Goal: Find specific page/section: Find specific page/section

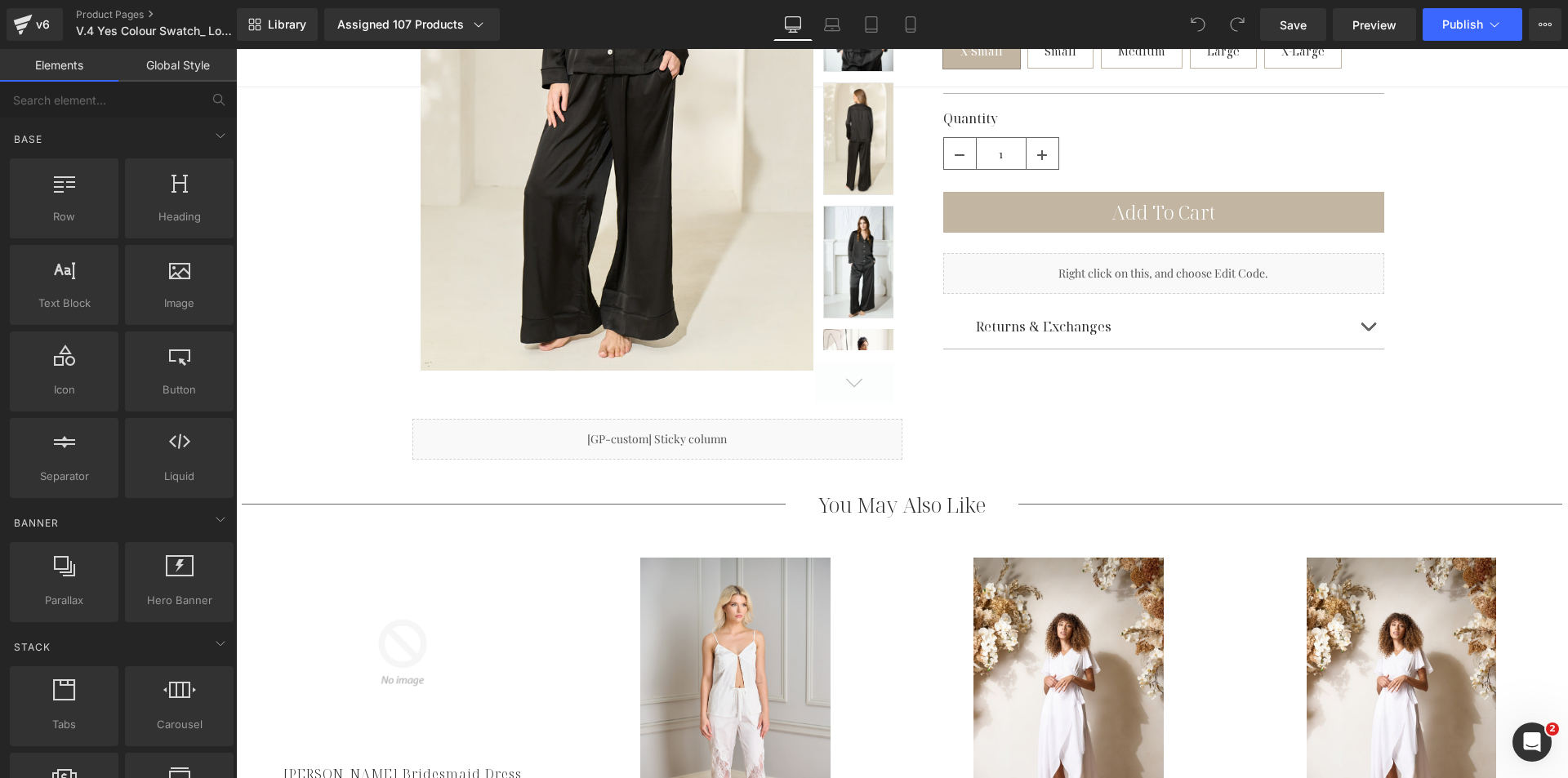
scroll to position [490, 0]
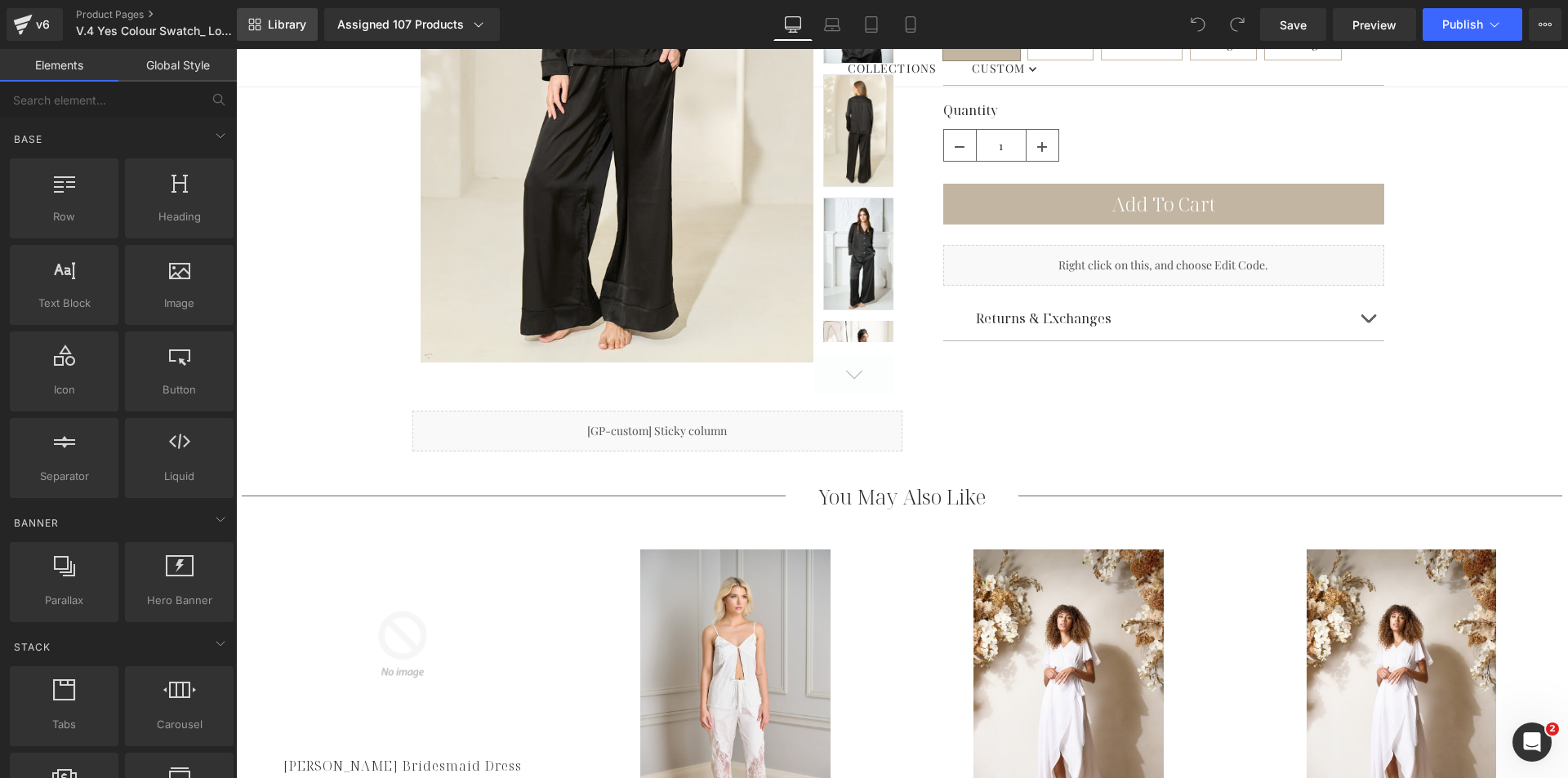
click at [271, 35] on link "Library" at bounding box center [277, 24] width 81 height 32
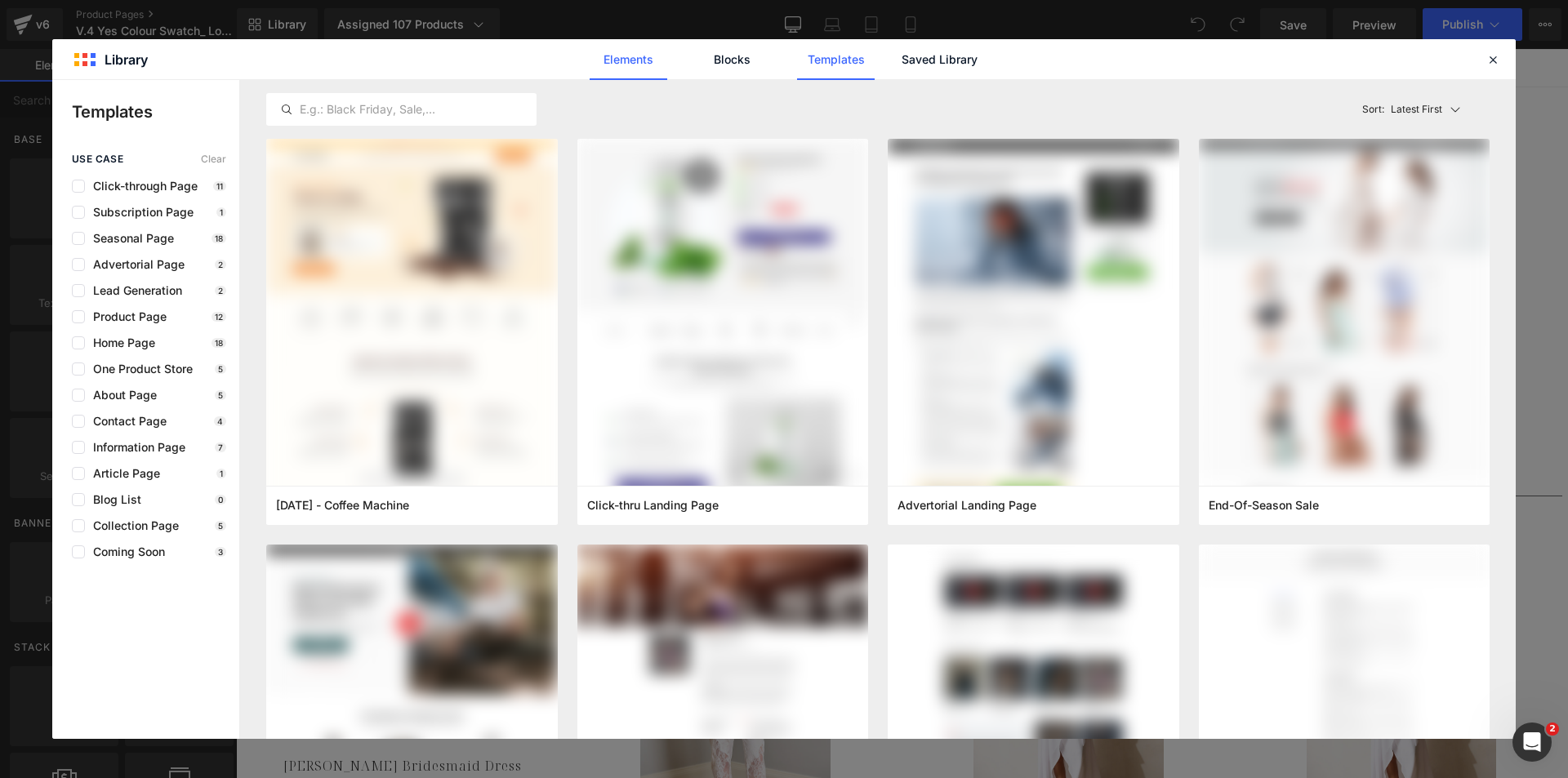
click at [797, 60] on link "Elements" at bounding box center [836, 59] width 77 height 41
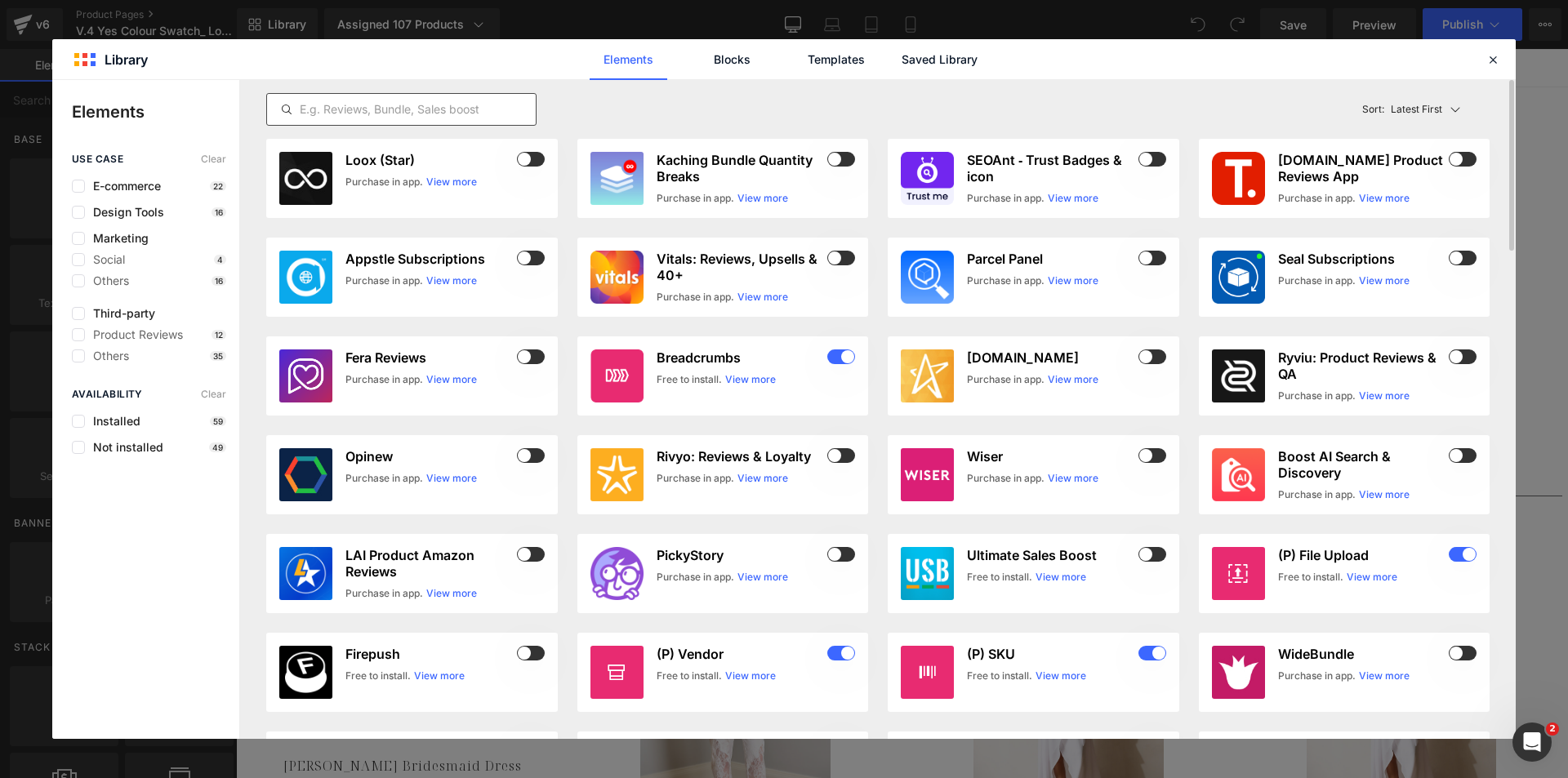
click at [349, 111] on input "text" at bounding box center [401, 110] width 269 height 20
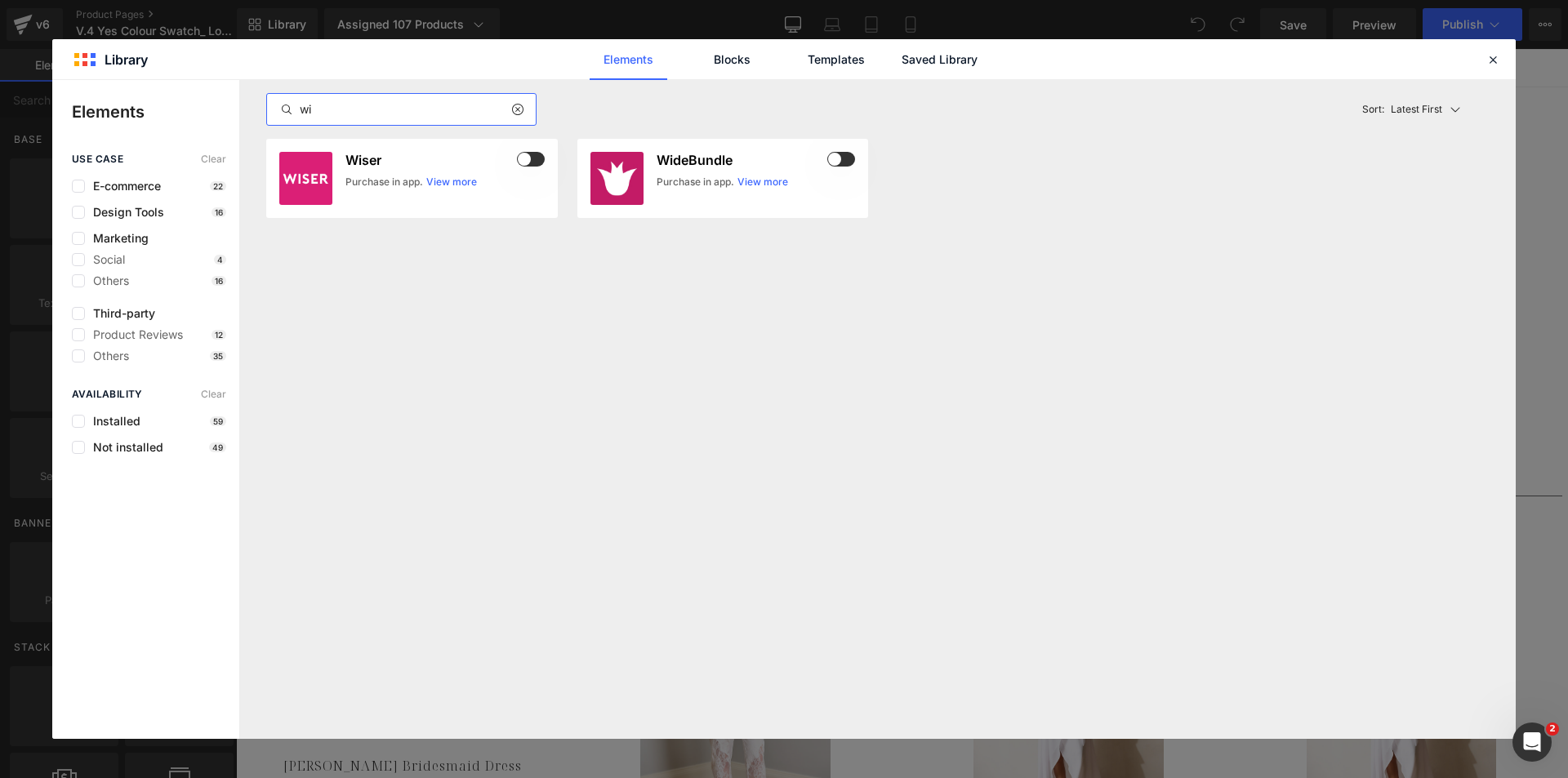
type input "w"
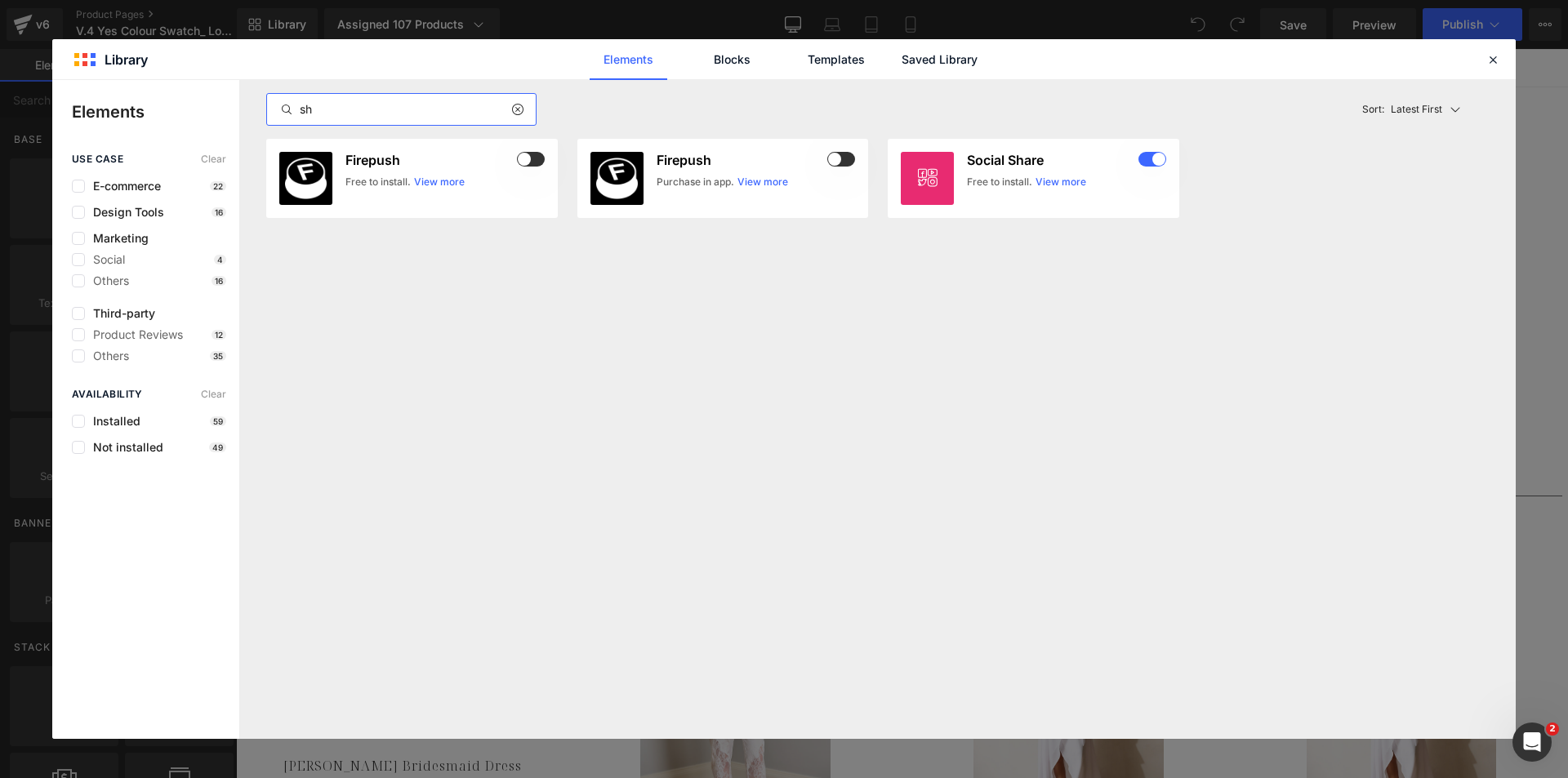
type input "s"
